Goal: Task Accomplishment & Management: Manage account settings

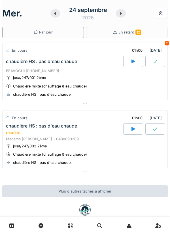
click at [119, 12] on icon at bounding box center [121, 13] width 6 height 5
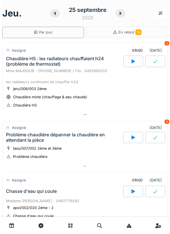
click at [137, 117] on div at bounding box center [85, 114] width 166 height 8
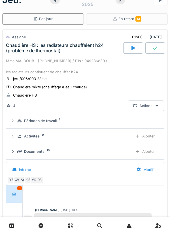
scroll to position [20, 0]
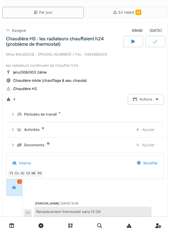
click at [116, 111] on summary "Périodes de travail 1" at bounding box center [85, 114] width 154 height 11
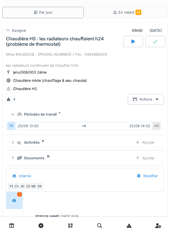
click at [127, 114] on div "Périodes de travail 1" at bounding box center [87, 114] width 140 height 5
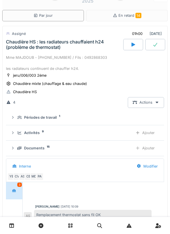
scroll to position [15, 0]
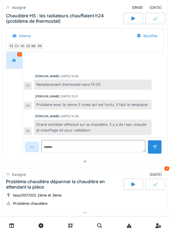
click at [117, 161] on div at bounding box center [85, 161] width 166 height 8
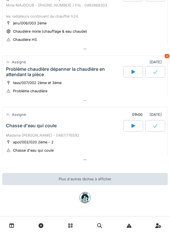
scroll to position [0, 0]
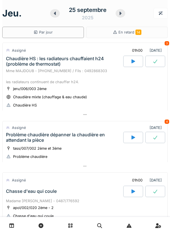
click at [123, 14] on div at bounding box center [121, 13] width 10 height 9
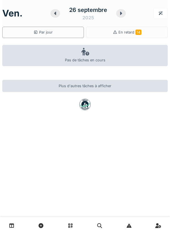
click at [65, 17] on div "26 septembre 2025" at bounding box center [88, 13] width 47 height 15
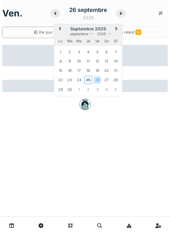
click at [41, 14] on div "ven. 26 septembre 2025 Previous Month Next Month septembre 2025 septembre 2025 …" at bounding box center [85, 14] width 166 height 18
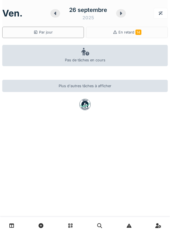
click at [54, 13] on icon at bounding box center [55, 13] width 2 height 3
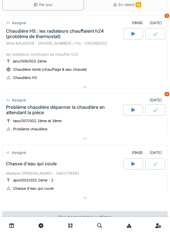
scroll to position [27, 0]
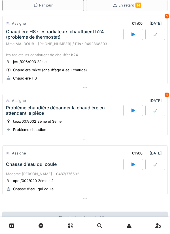
click at [148, 140] on div at bounding box center [85, 139] width 166 height 8
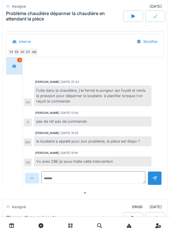
scroll to position [193, 0]
click at [106, 191] on div at bounding box center [85, 192] width 166 height 8
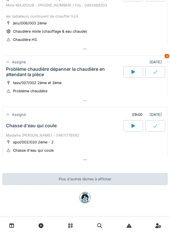
scroll to position [66, 0]
click at [161, 100] on div at bounding box center [85, 101] width 166 height 8
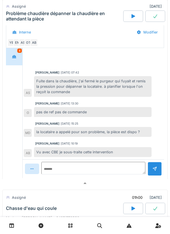
scroll to position [202, 0]
click at [150, 183] on div at bounding box center [85, 183] width 166 height 8
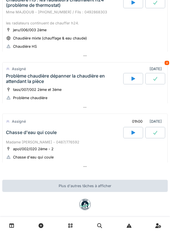
click at [138, 166] on div at bounding box center [85, 166] width 166 height 8
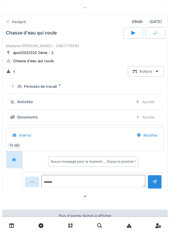
scroll to position [159, 0]
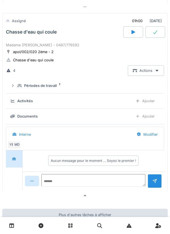
click at [127, 195] on div at bounding box center [85, 195] width 166 height 8
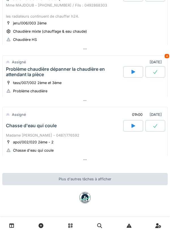
scroll to position [0, 0]
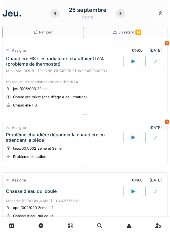
click at [152, 116] on div at bounding box center [85, 114] width 166 height 8
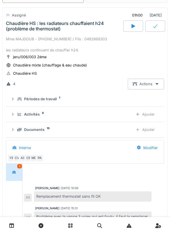
scroll to position [34, 0]
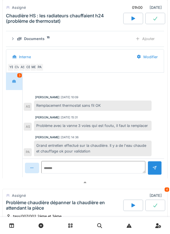
click at [125, 179] on div at bounding box center [85, 182] width 166 height 8
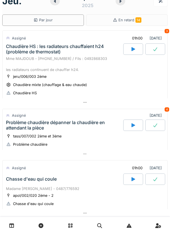
scroll to position [0, 0]
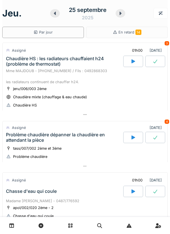
click at [123, 14] on div at bounding box center [121, 13] width 10 height 9
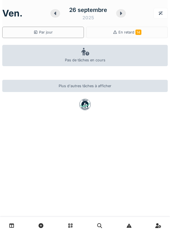
click at [125, 14] on div at bounding box center [121, 13] width 10 height 9
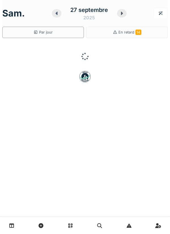
click at [124, 14] on icon at bounding box center [122, 13] width 6 height 5
click at [125, 14] on div at bounding box center [121, 13] width 10 height 9
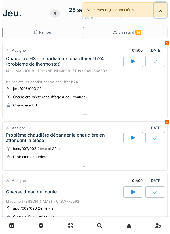
click at [166, 12] on button "Close" at bounding box center [160, 10] width 13 height 15
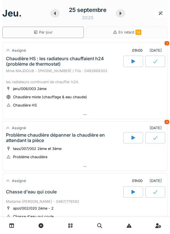
click at [149, 33] on div "En retard 14" at bounding box center [127, 32] width 82 height 11
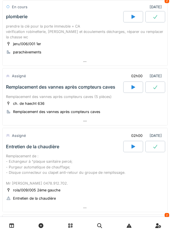
scroll to position [522, 0]
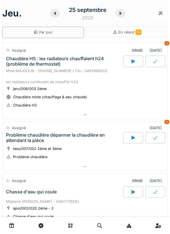
click at [106, 118] on div at bounding box center [85, 114] width 165 height 8
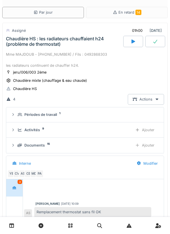
click at [116, 111] on summary "Périodes de travail 1" at bounding box center [85, 115] width 153 height 11
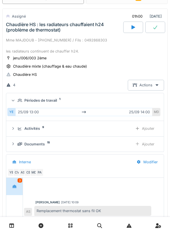
click at [108, 103] on div "Périodes de travail 1" at bounding box center [88, 100] width 140 height 5
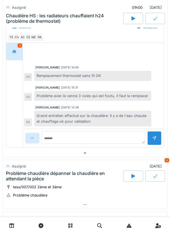
scroll to position [156, 0]
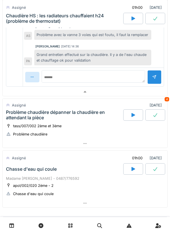
click at [129, 95] on div at bounding box center [85, 92] width 165 height 8
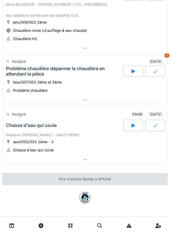
scroll to position [66, 0]
click at [103, 98] on div at bounding box center [85, 100] width 165 height 8
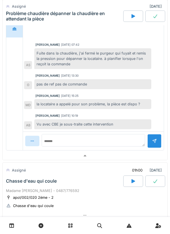
scroll to position [232, 0]
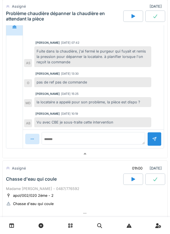
click at [109, 33] on div at bounding box center [93, 29] width 139 height 14
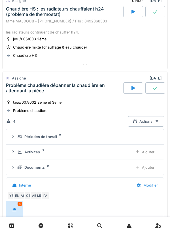
scroll to position [49, 0]
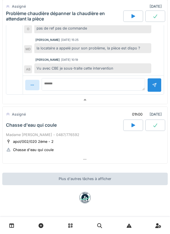
click at [127, 101] on div at bounding box center [85, 100] width 165 height 8
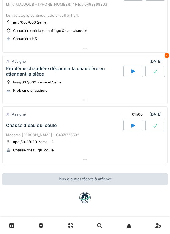
click at [119, 160] on div at bounding box center [85, 159] width 165 height 8
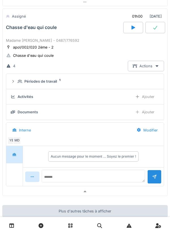
click at [119, 192] on div at bounding box center [85, 191] width 165 height 8
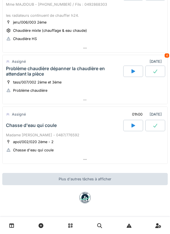
scroll to position [0, 0]
